Goal: Information Seeking & Learning: Learn about a topic

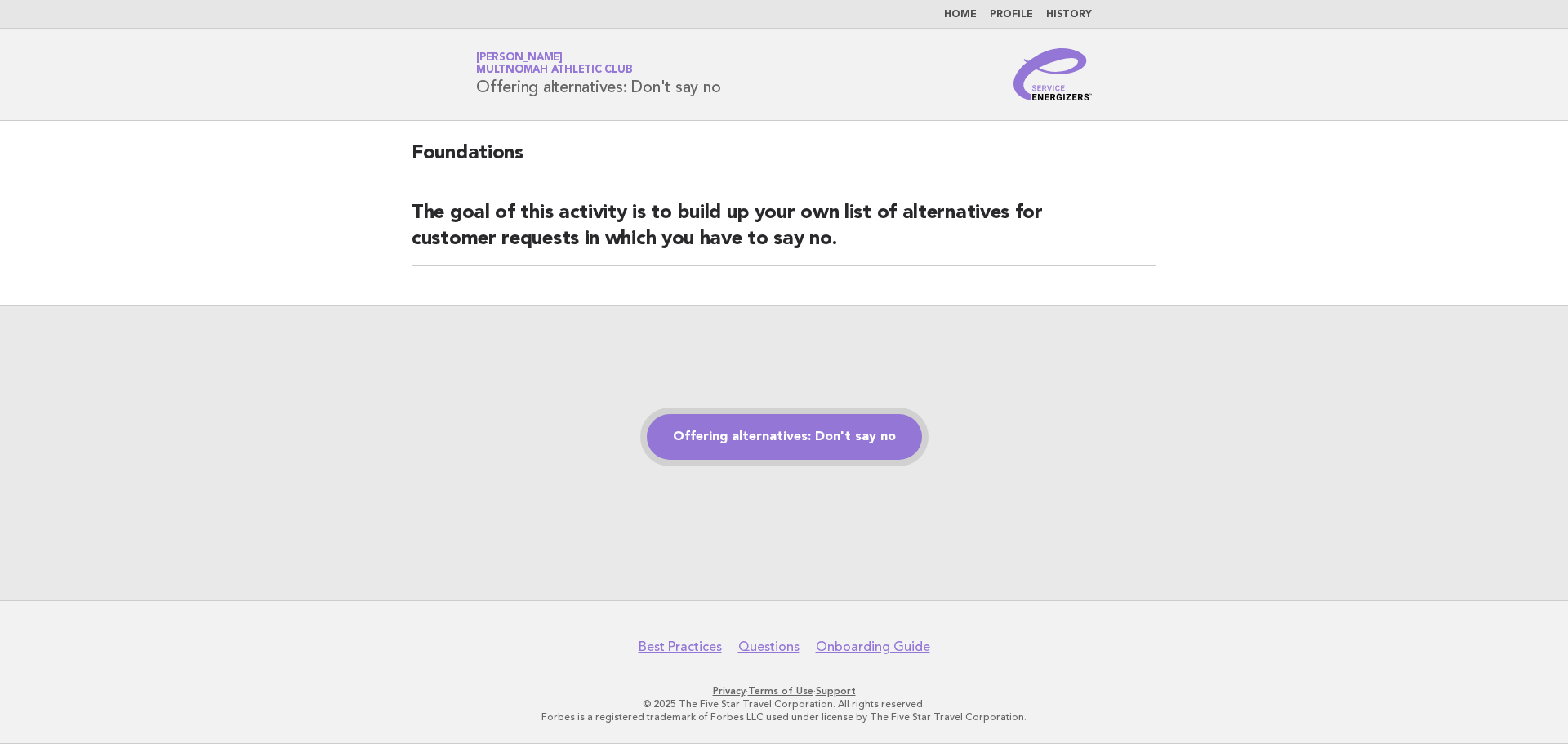
click at [856, 441] on link "Offering alternatives: Don't say no" at bounding box center [784, 437] width 275 height 46
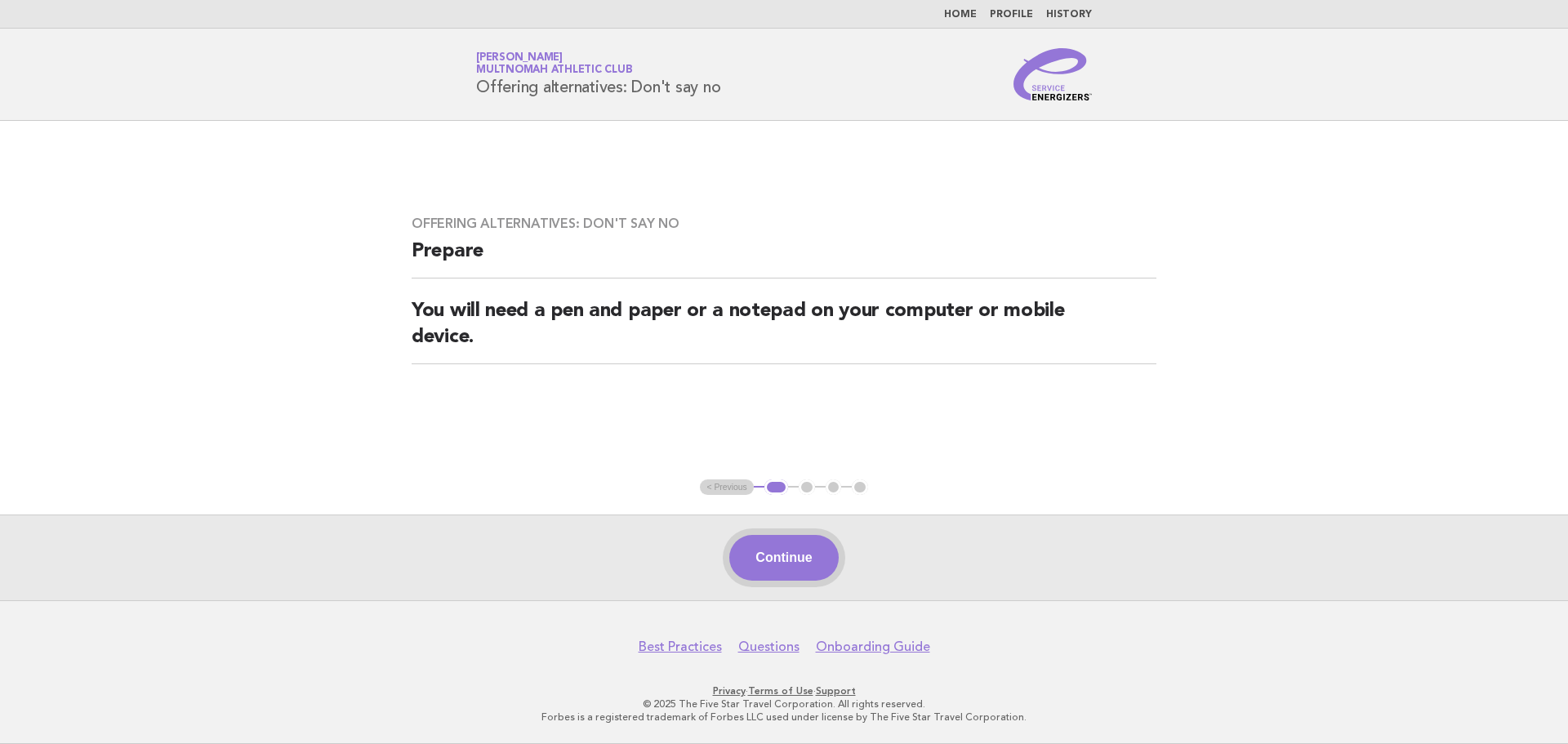
click at [781, 557] on button "Continue" at bounding box center [784, 558] width 109 height 46
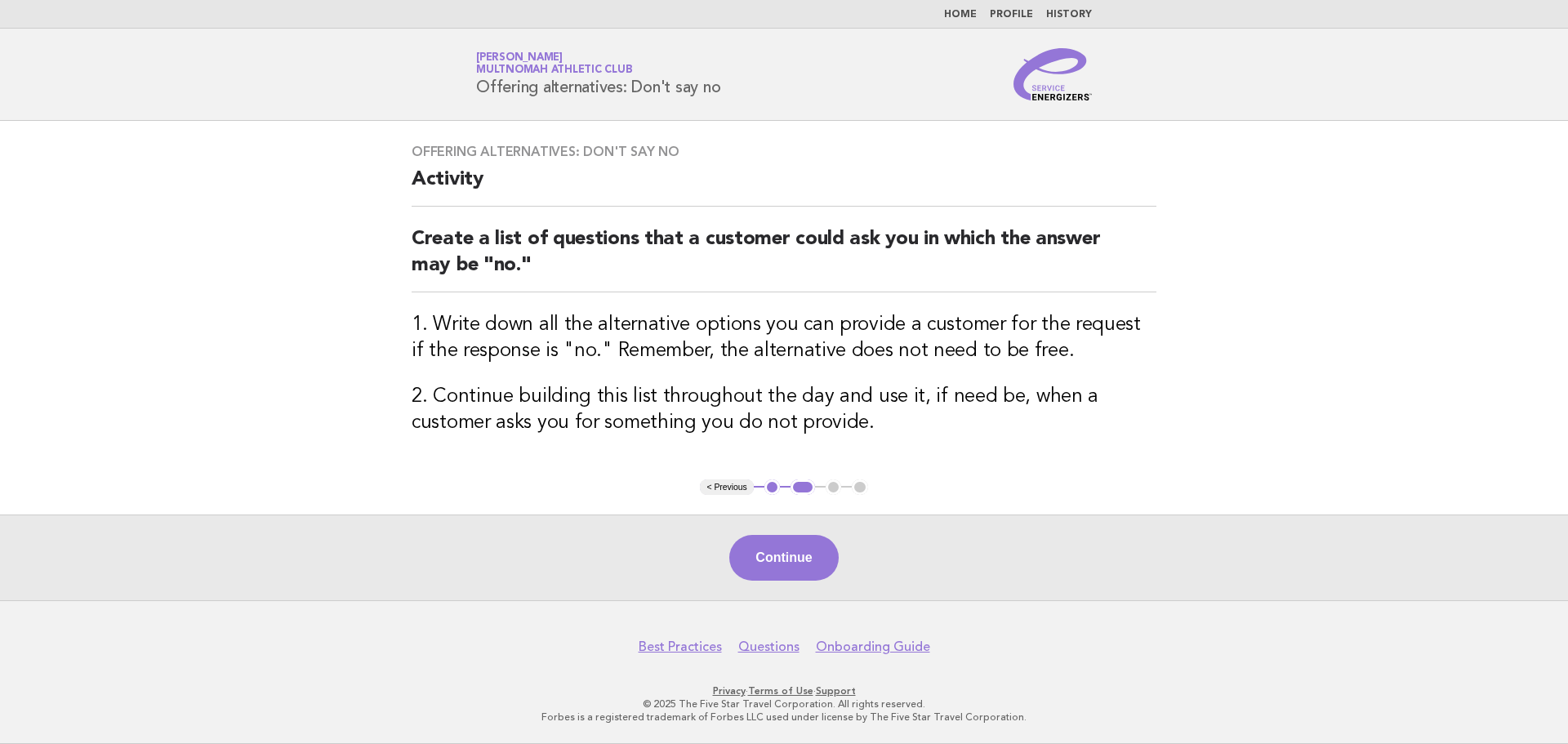
click at [778, 557] on button "Continue" at bounding box center [784, 558] width 109 height 46
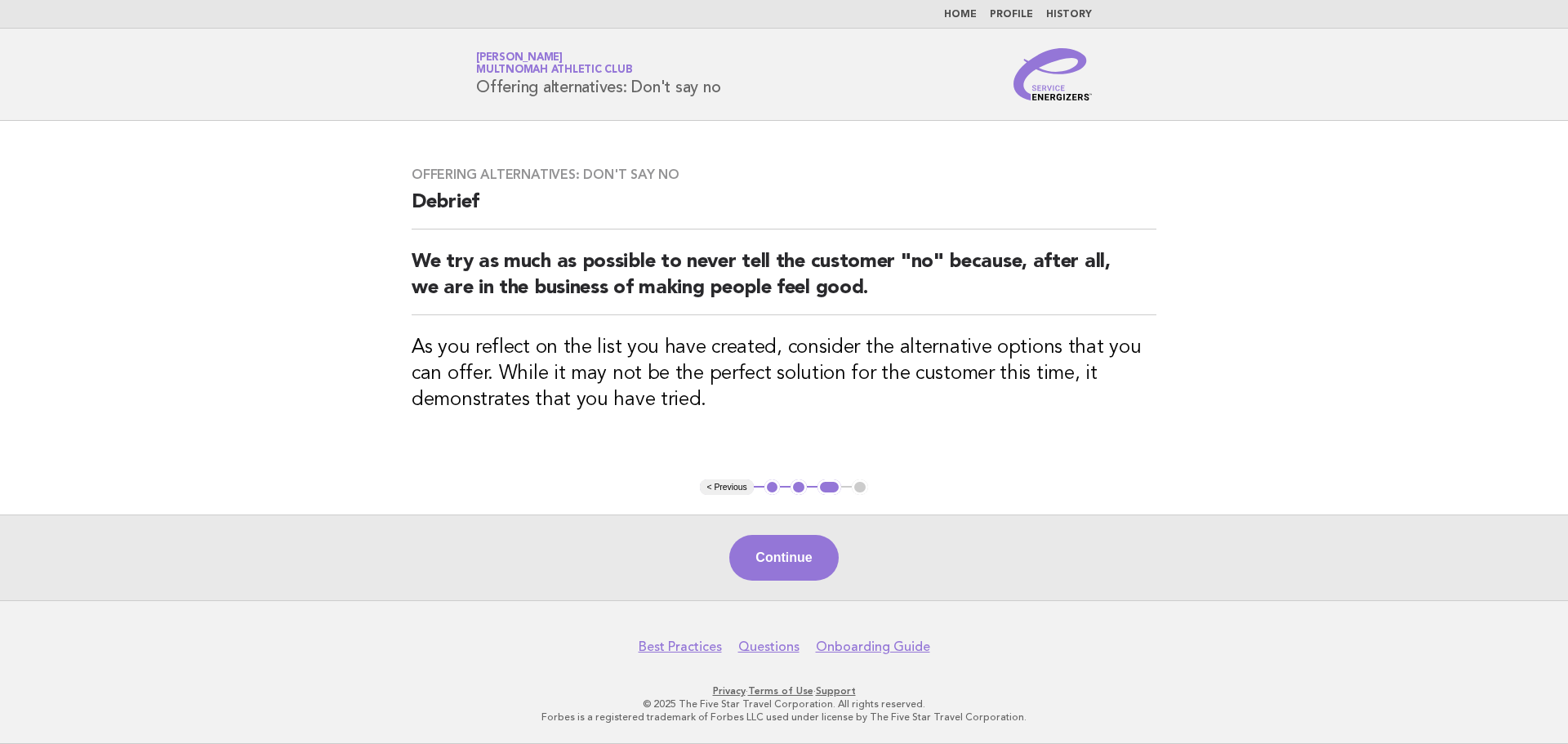
click at [778, 557] on button "Continue" at bounding box center [784, 558] width 109 height 46
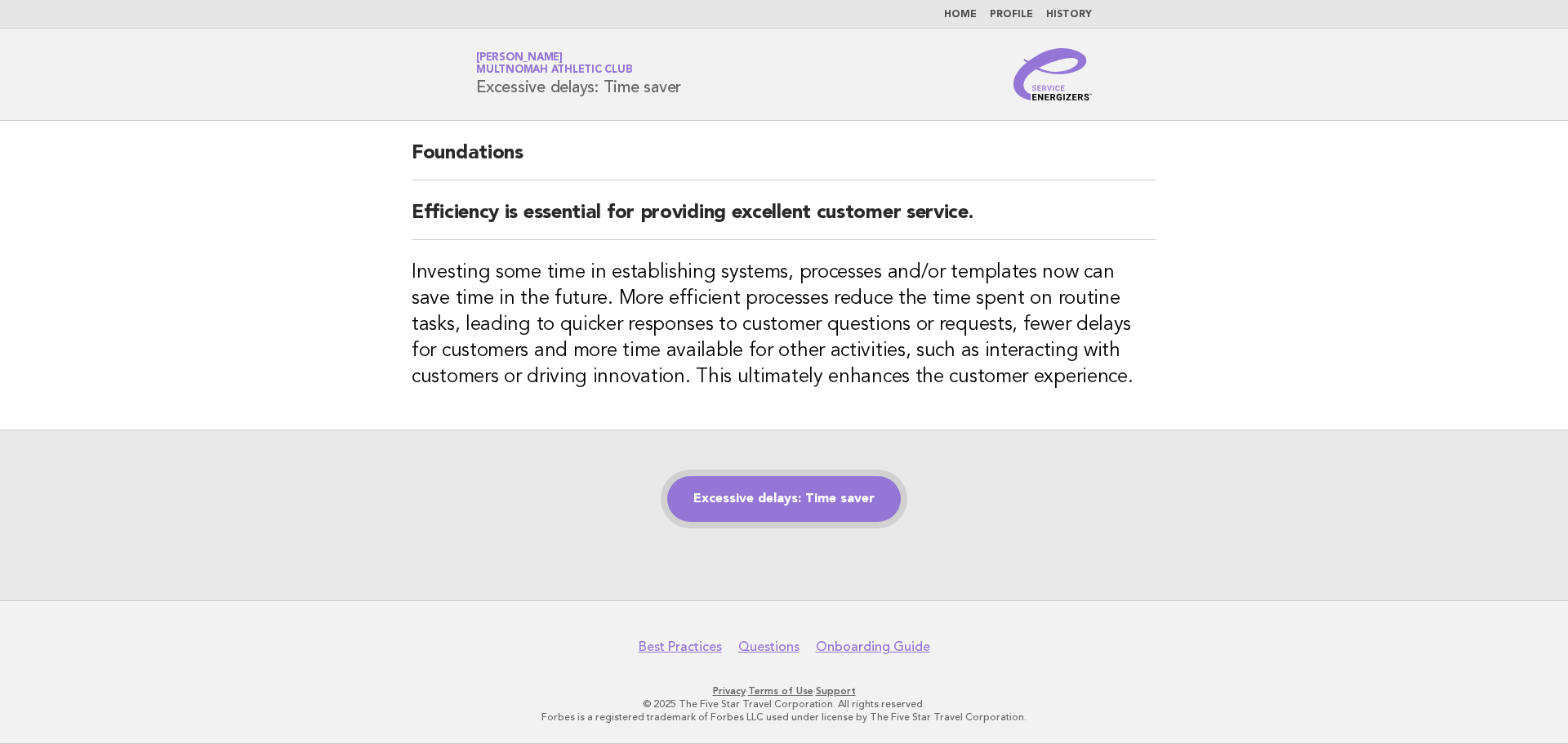
click at [773, 509] on link "Excessive delays: Time saver" at bounding box center [784, 499] width 234 height 46
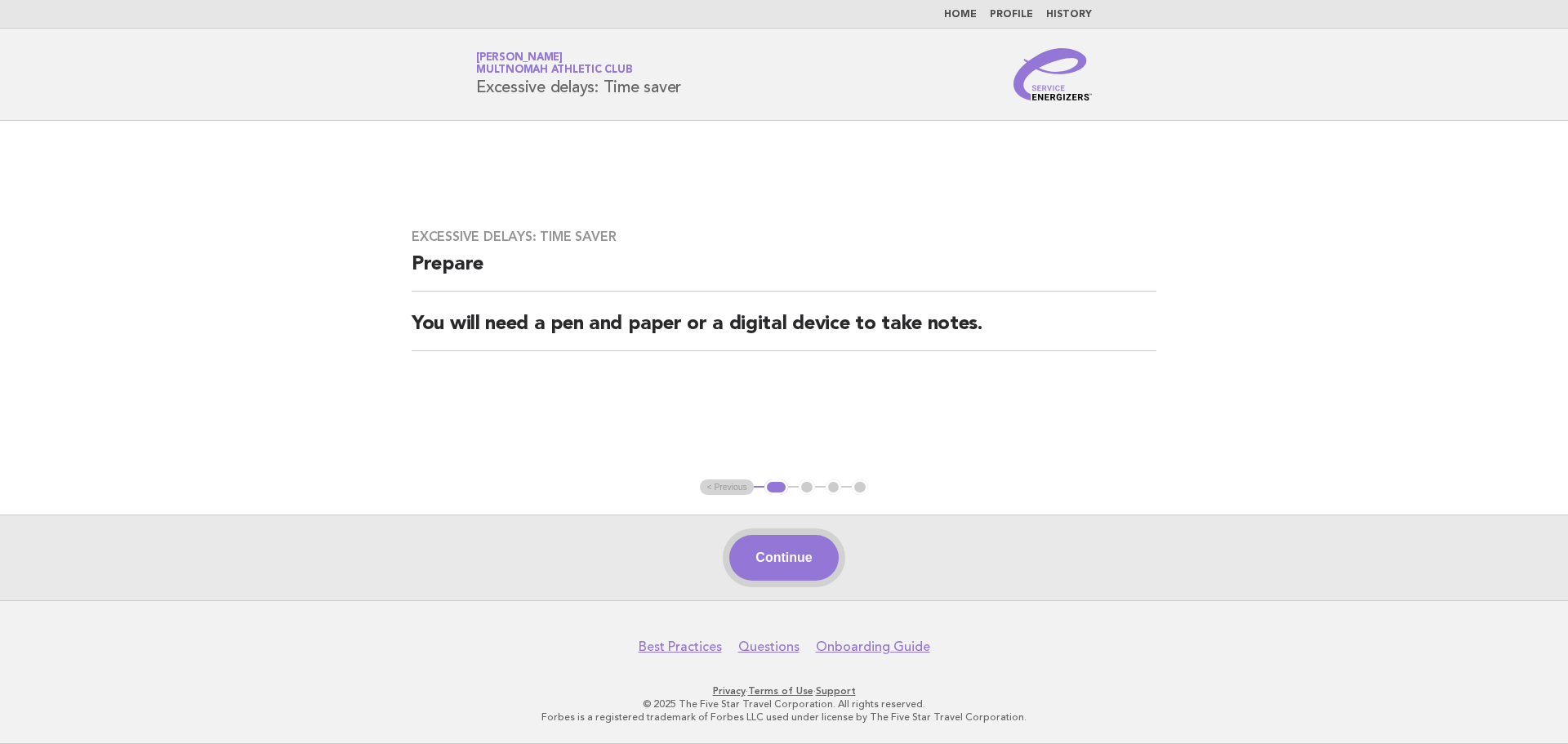
click at [778, 559] on button "Continue" at bounding box center [784, 558] width 109 height 46
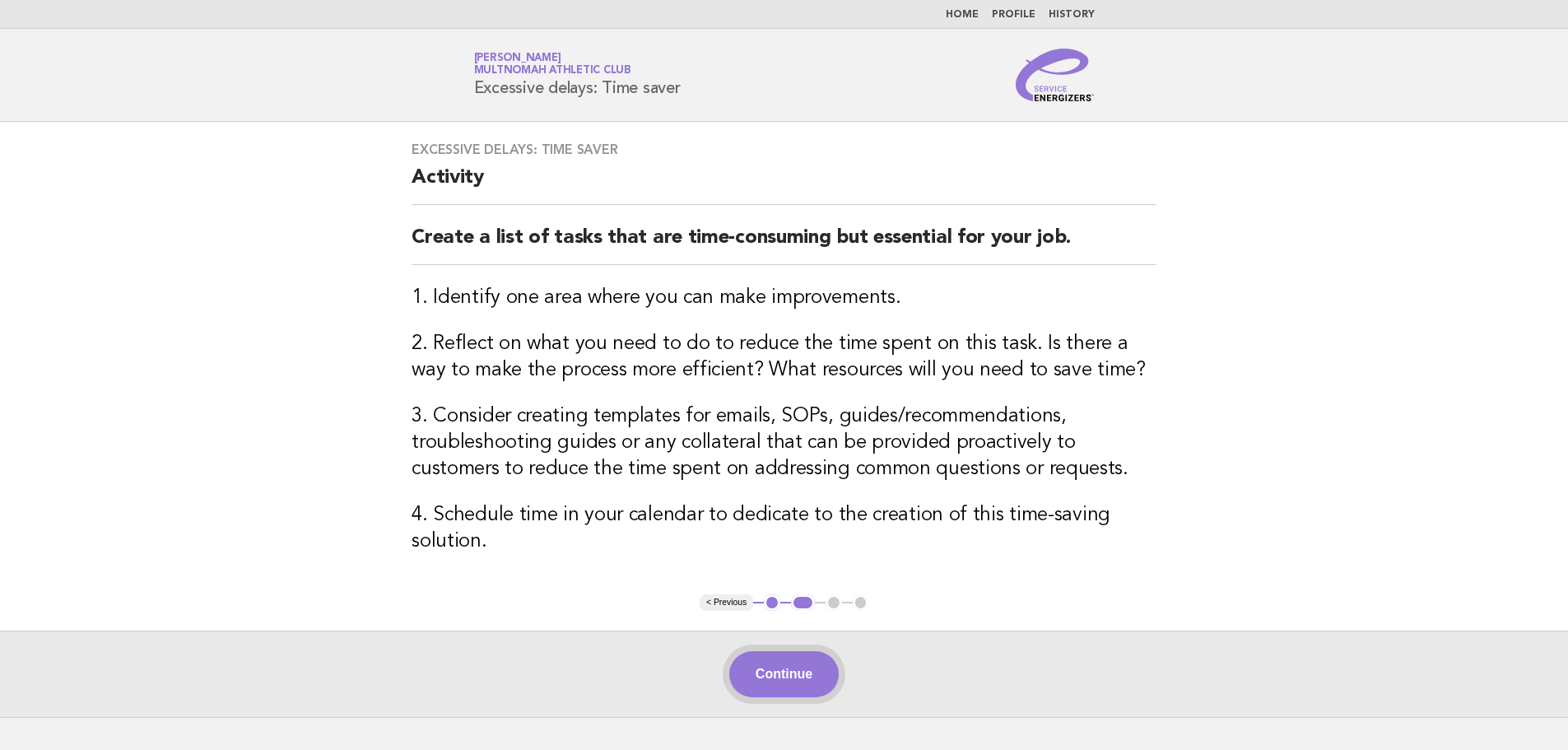
click at [798, 668] on button "Continue" at bounding box center [784, 674] width 109 height 46
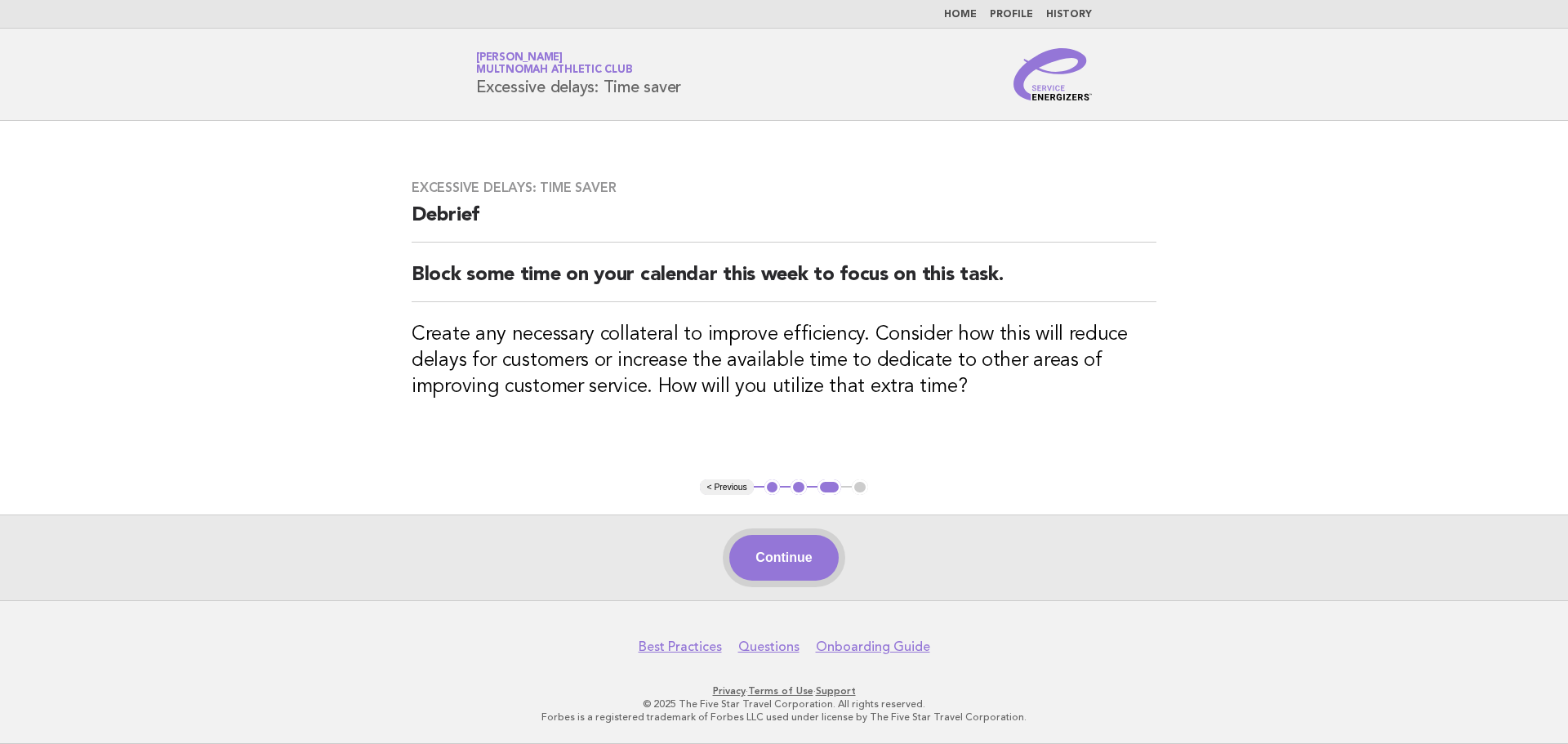
click at [775, 555] on button "Continue" at bounding box center [784, 558] width 109 height 46
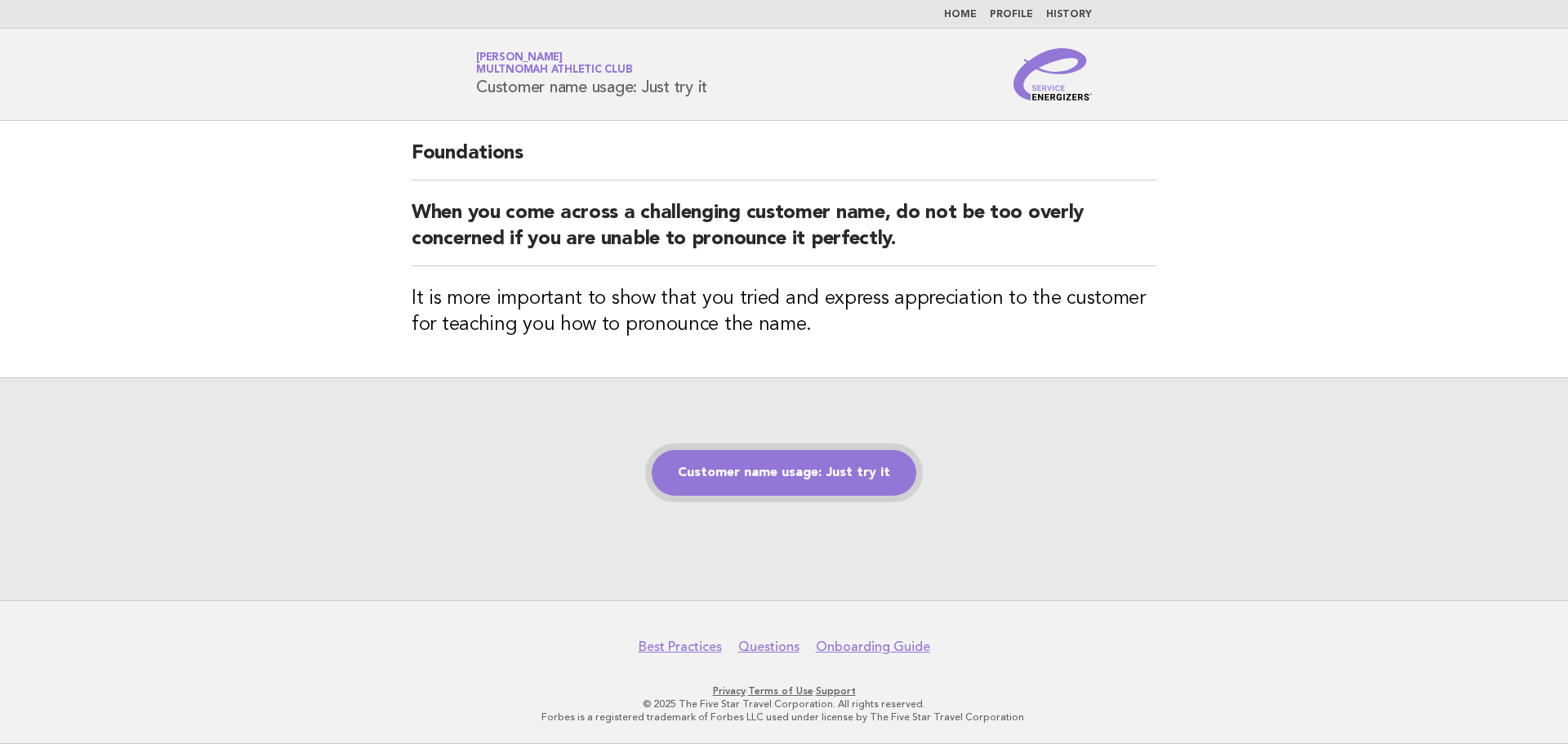
click at [818, 467] on link "Customer name usage: Just try it" at bounding box center [784, 473] width 265 height 46
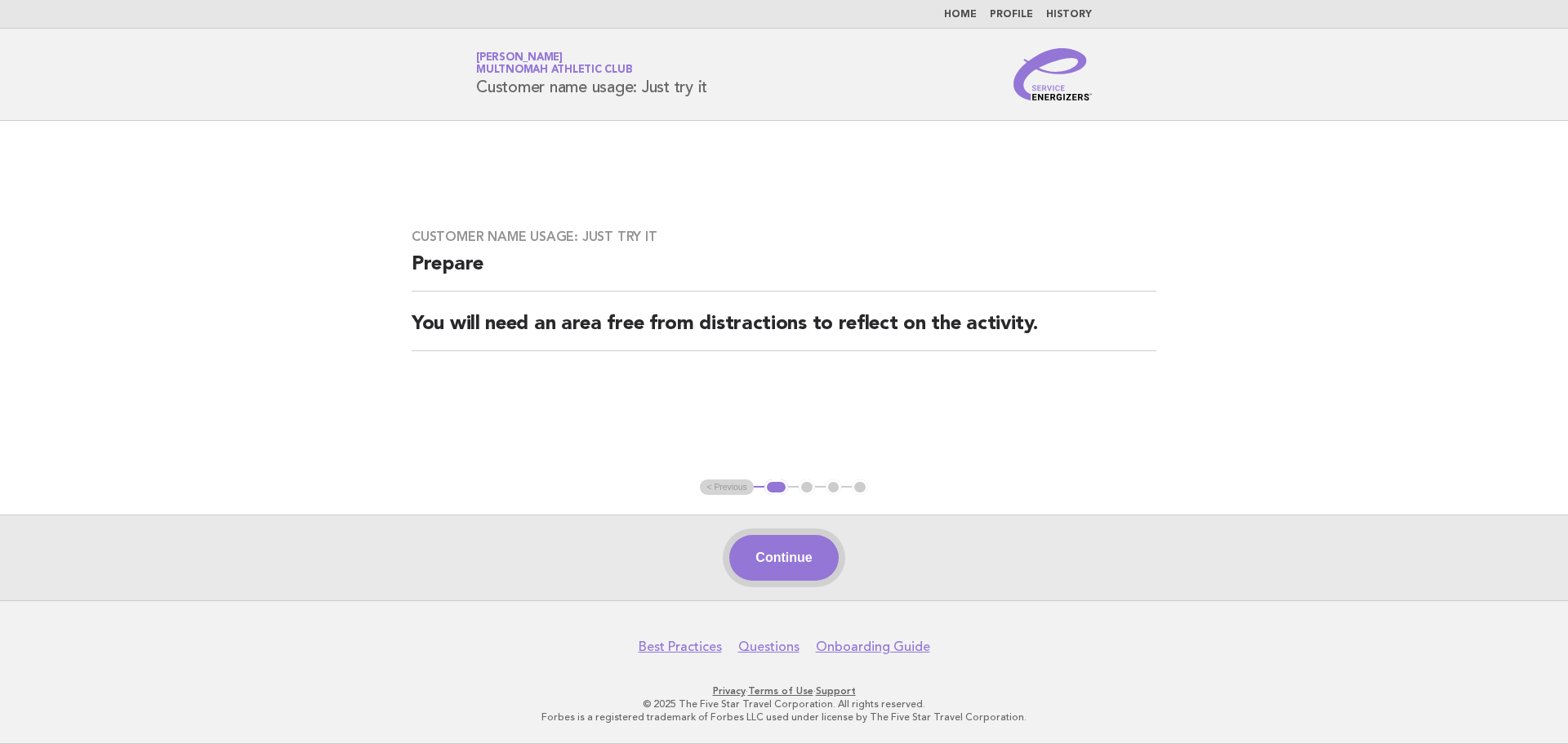
click at [751, 565] on button "Continue" at bounding box center [784, 558] width 109 height 46
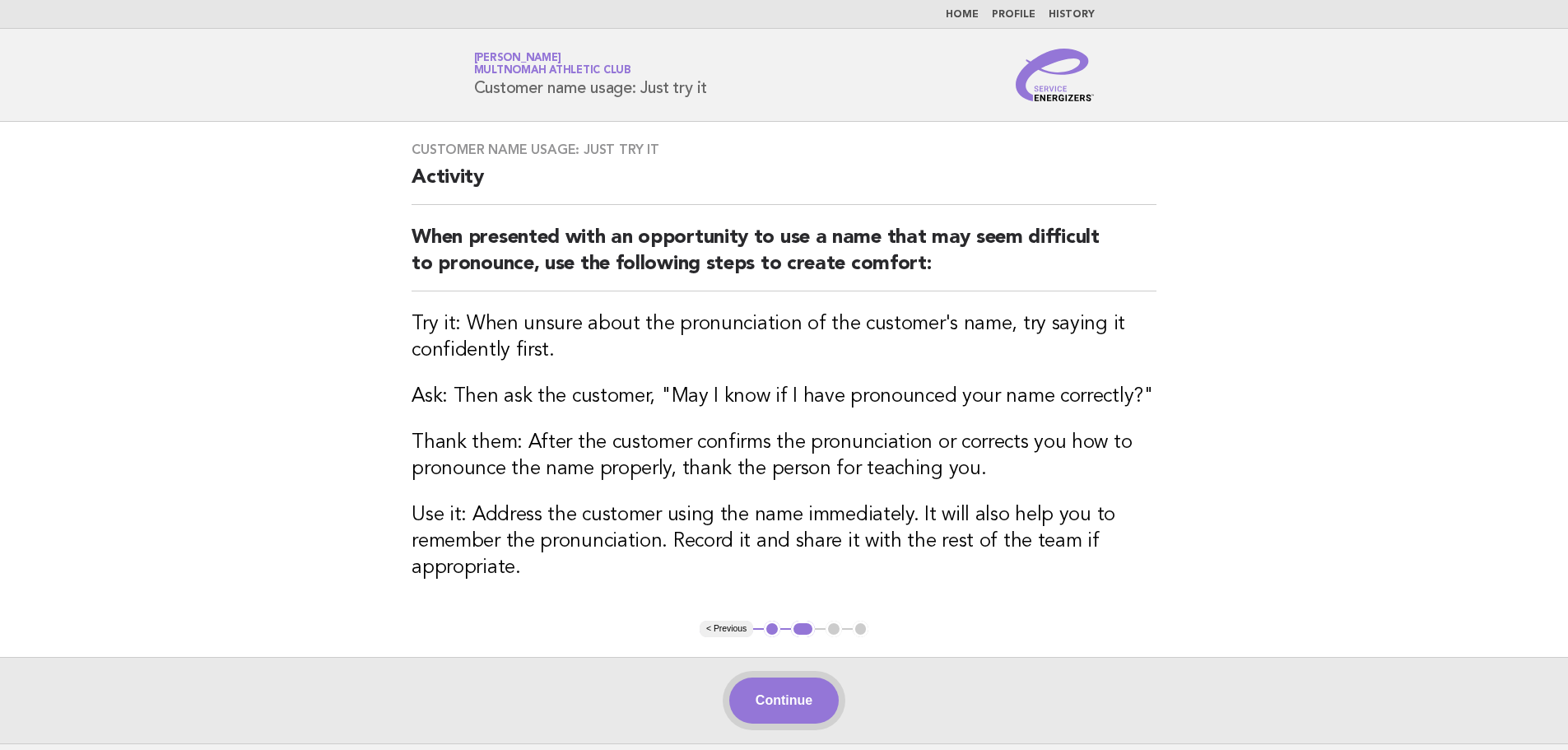
drag, startPoint x: 789, startPoint y: 693, endPoint x: 675, endPoint y: 569, distance: 168.4
click at [788, 693] on button "Continue" at bounding box center [784, 701] width 109 height 46
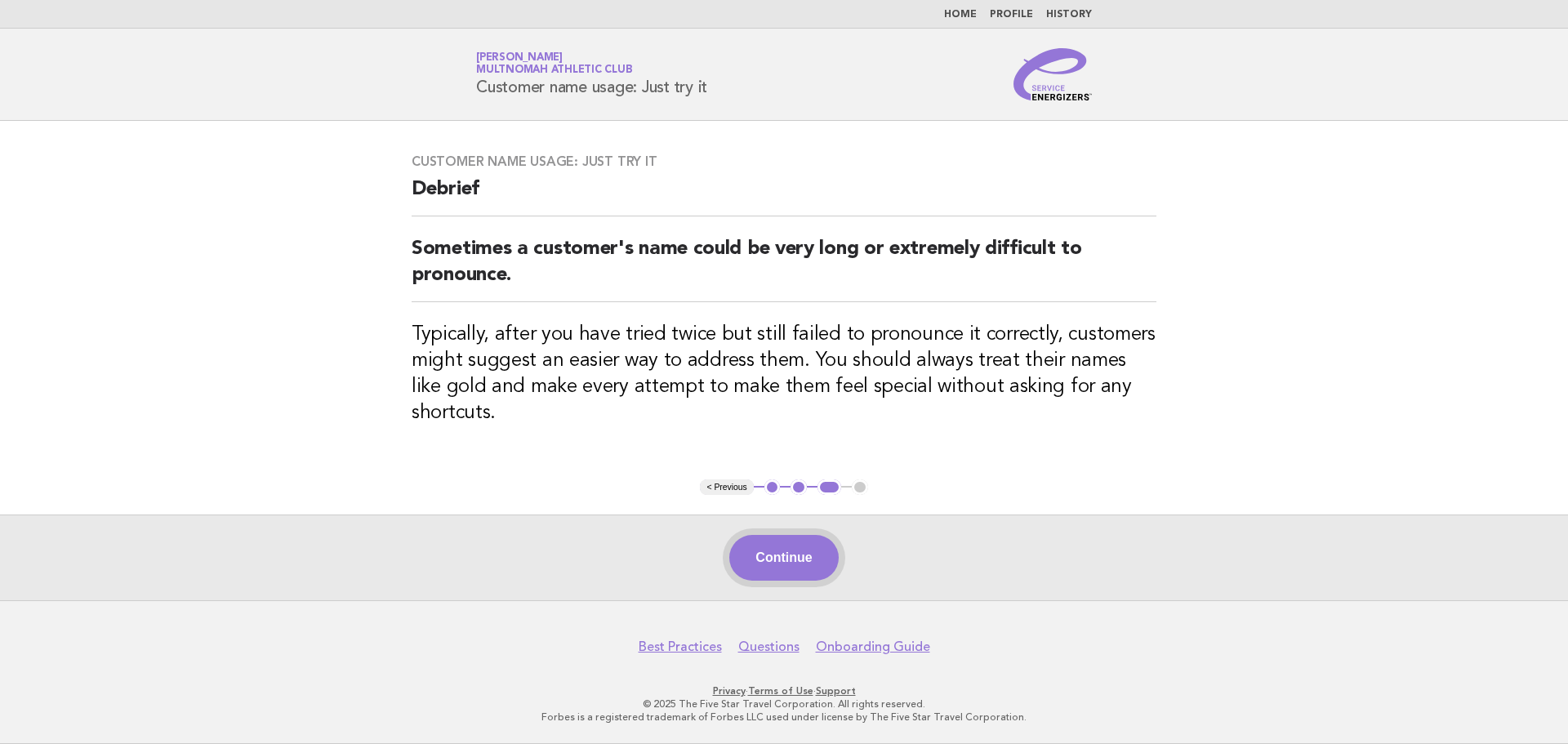
click at [792, 547] on button "Continue" at bounding box center [784, 558] width 109 height 46
